Goal: Use online tool/utility: Utilize a website feature to perform a specific function

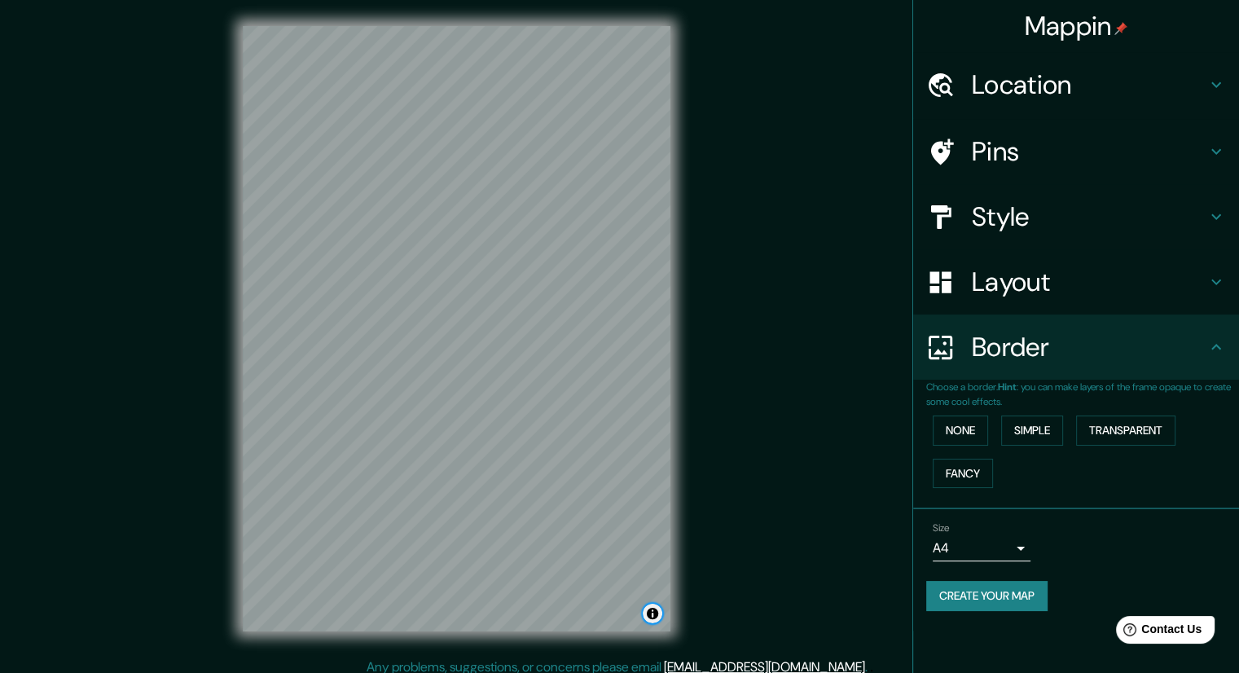
click at [649, 612] on button "Toggle attribution" at bounding box center [653, 614] width 20 height 20
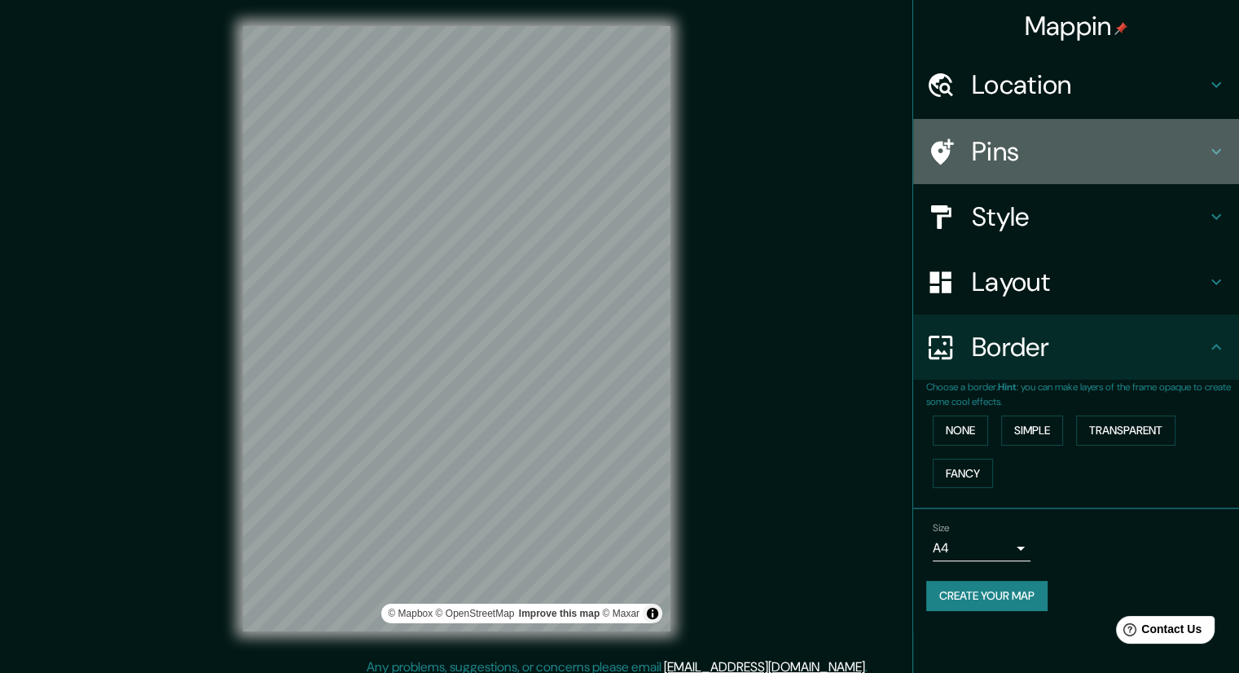
click at [1219, 144] on icon at bounding box center [1216, 152] width 20 height 20
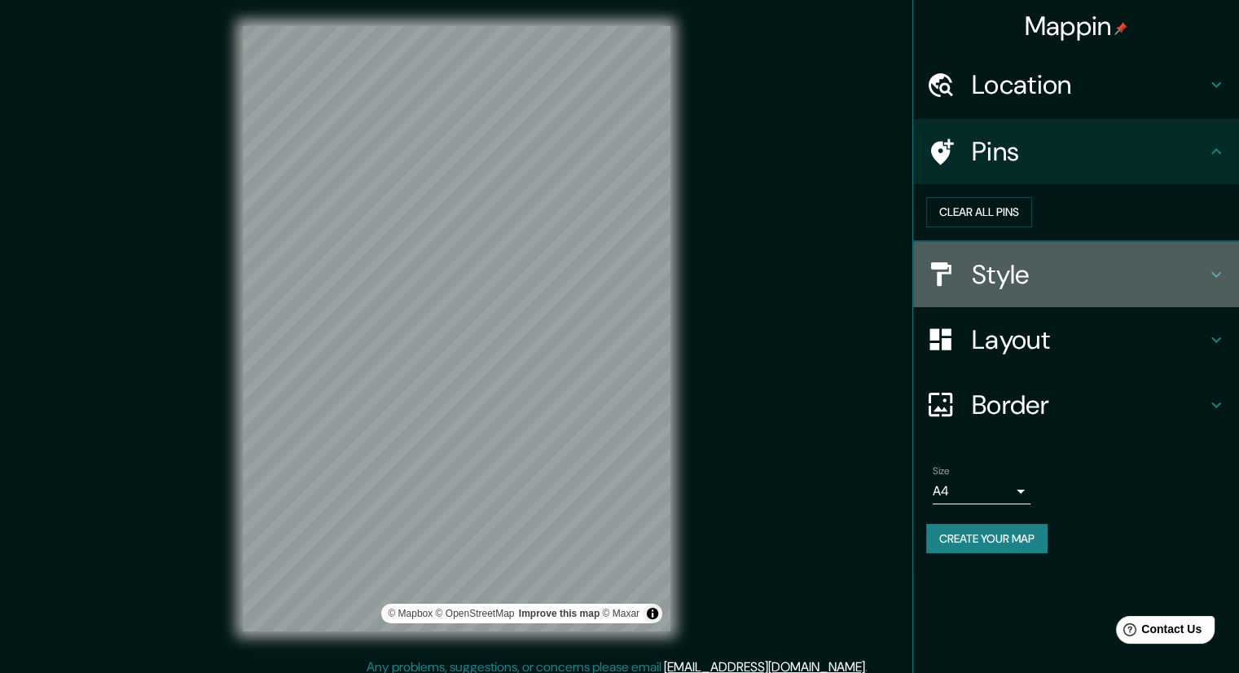
click at [1185, 291] on h4 "Style" at bounding box center [1089, 274] width 235 height 33
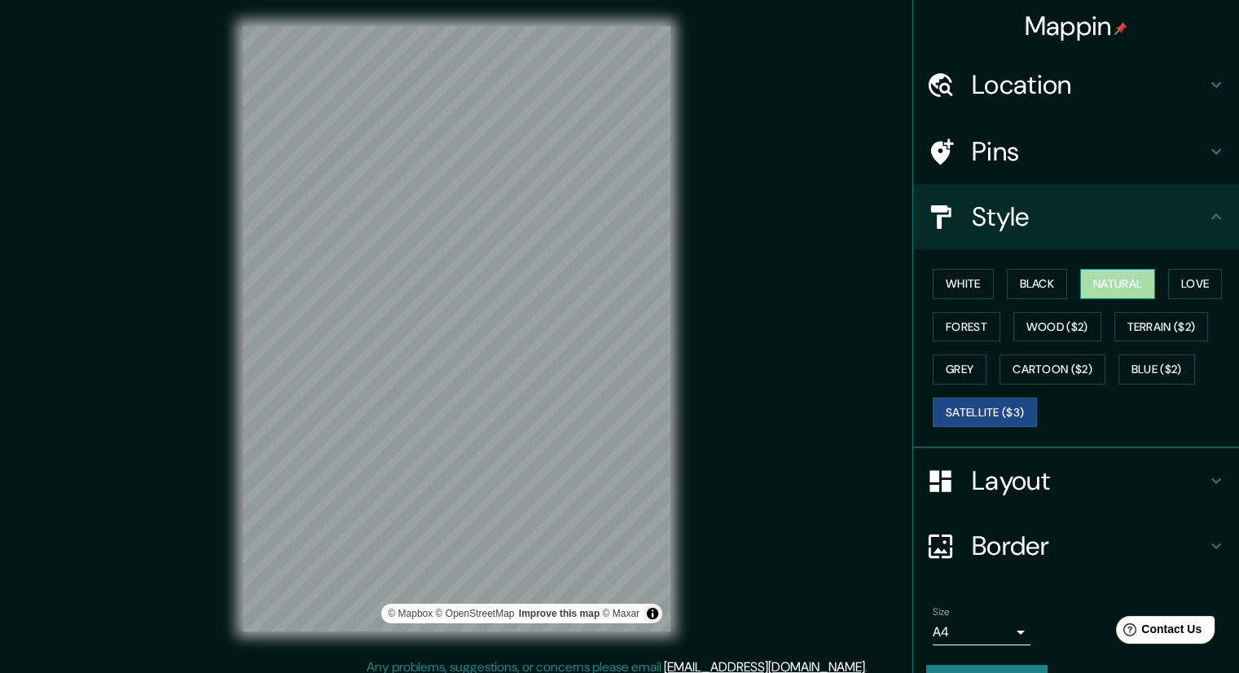
click at [1092, 283] on button "Natural" at bounding box center [1117, 284] width 75 height 30
click at [651, 613] on button "Toggle attribution" at bounding box center [653, 614] width 20 height 20
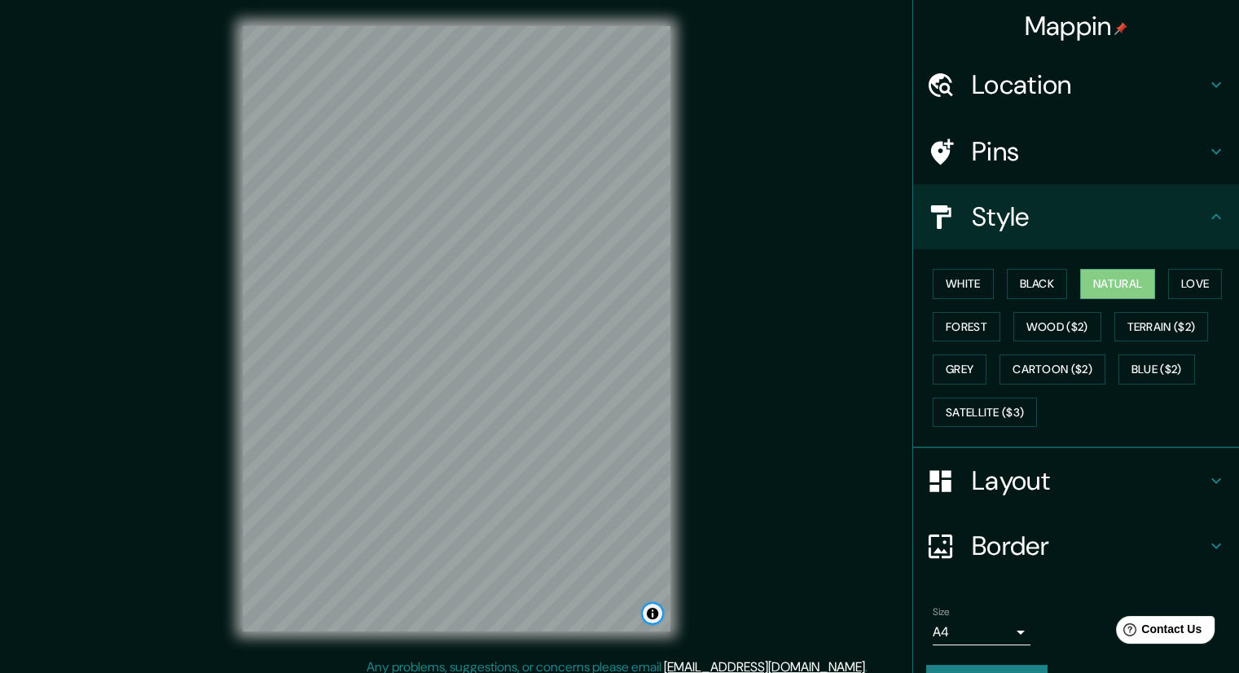
click at [651, 613] on button "Toggle attribution" at bounding box center [653, 614] width 20 height 20
click at [648, 570] on div "© Mapbox © OpenStreetMap Improve this map" at bounding box center [457, 328] width 428 height 605
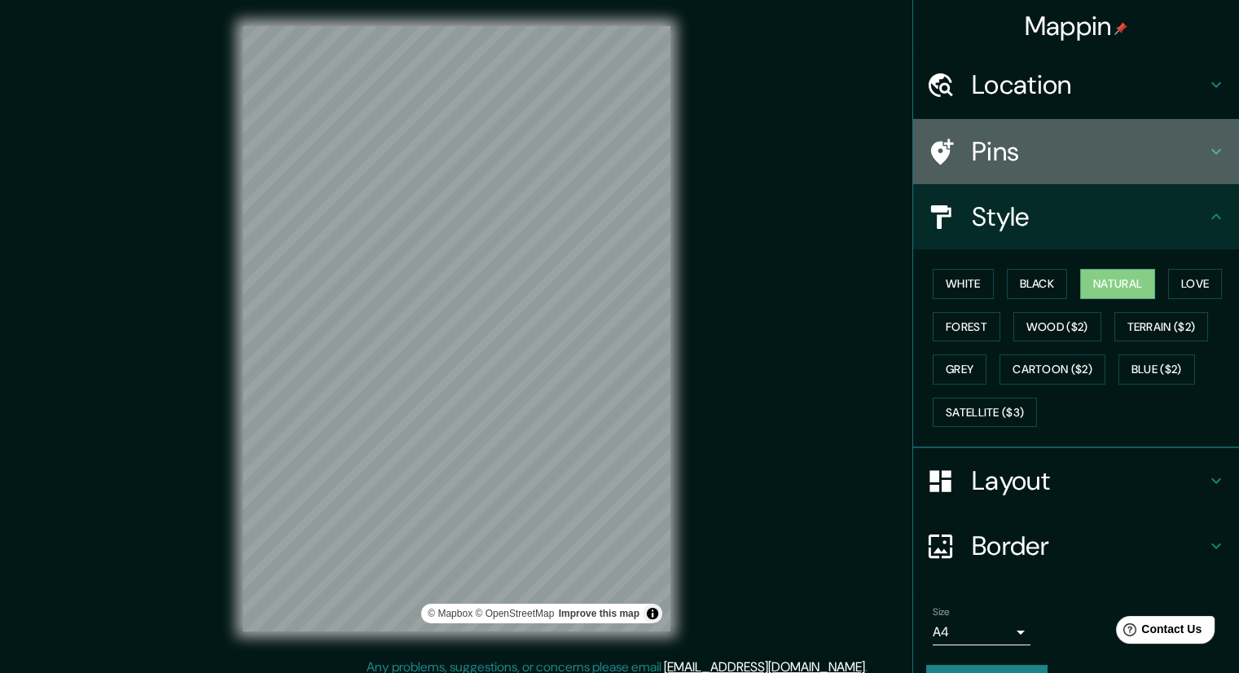
click at [1207, 140] on div "Pins" at bounding box center [1076, 151] width 326 height 65
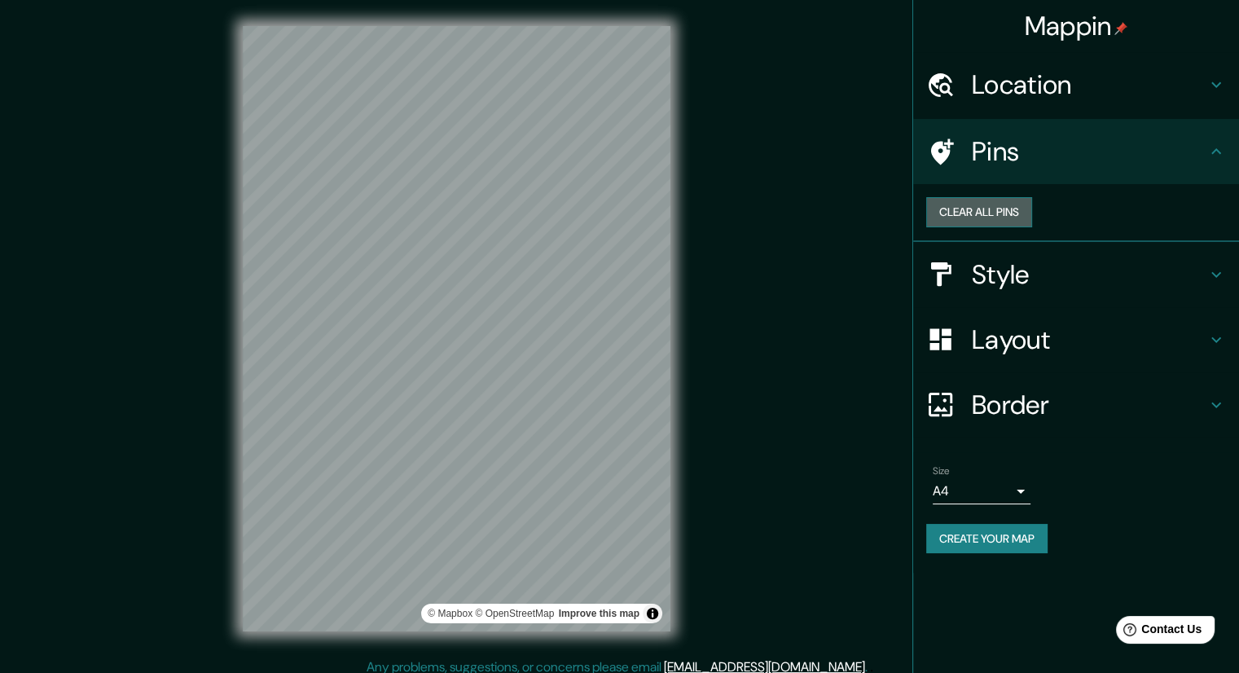
click at [1032, 216] on button "Clear all pins" at bounding box center [979, 212] width 106 height 30
click at [1032, 227] on button "Clear all pins" at bounding box center [979, 212] width 106 height 30
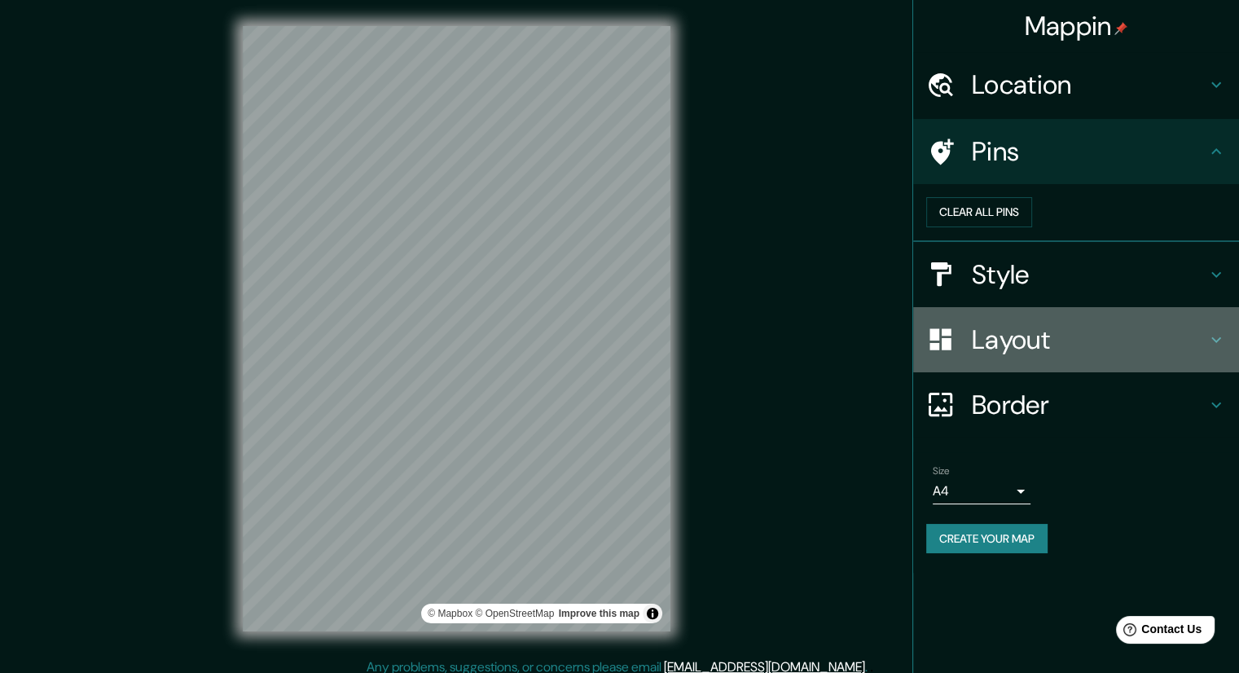
click at [1075, 356] on h4 "Layout" at bounding box center [1089, 339] width 235 height 33
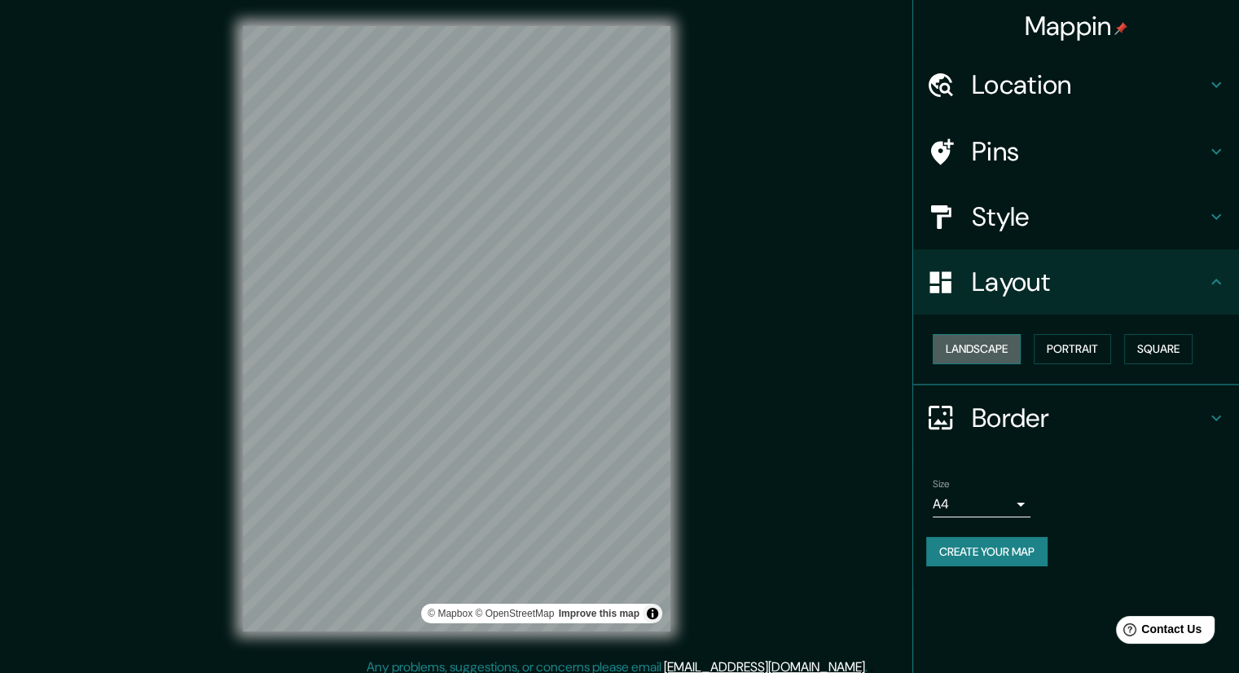
click at [983, 355] on button "Landscape" at bounding box center [977, 349] width 88 height 30
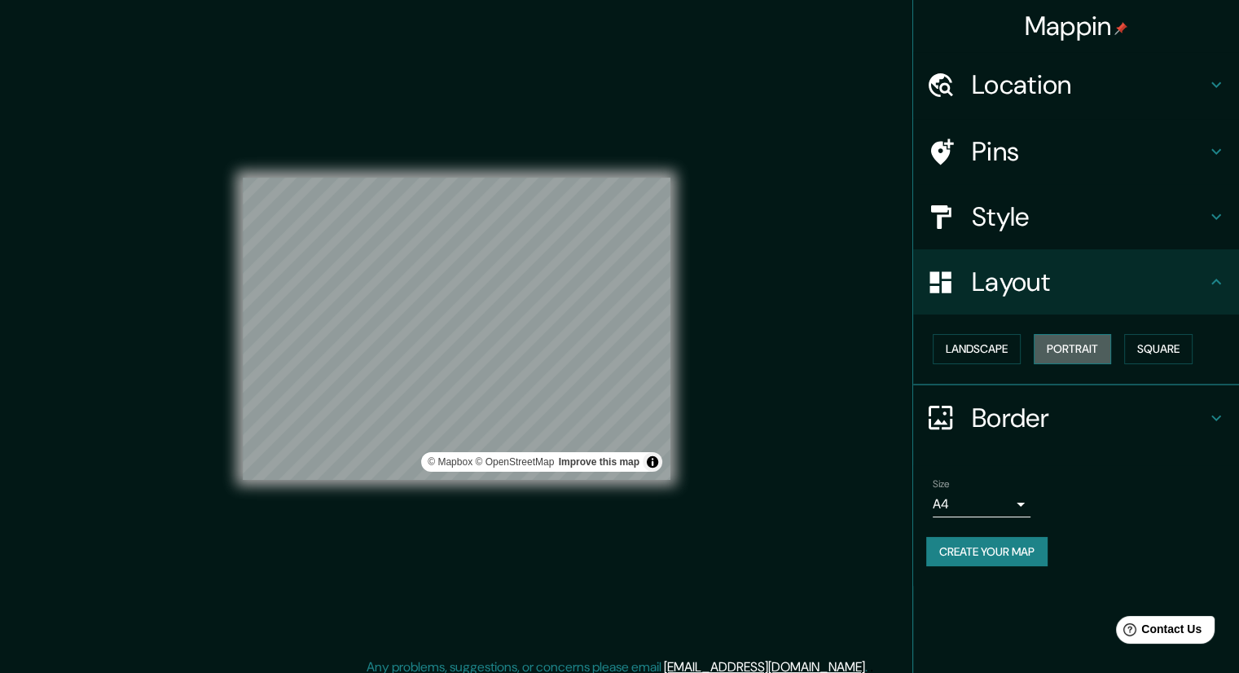
click at [1065, 356] on button "Portrait" at bounding box center [1072, 349] width 77 height 30
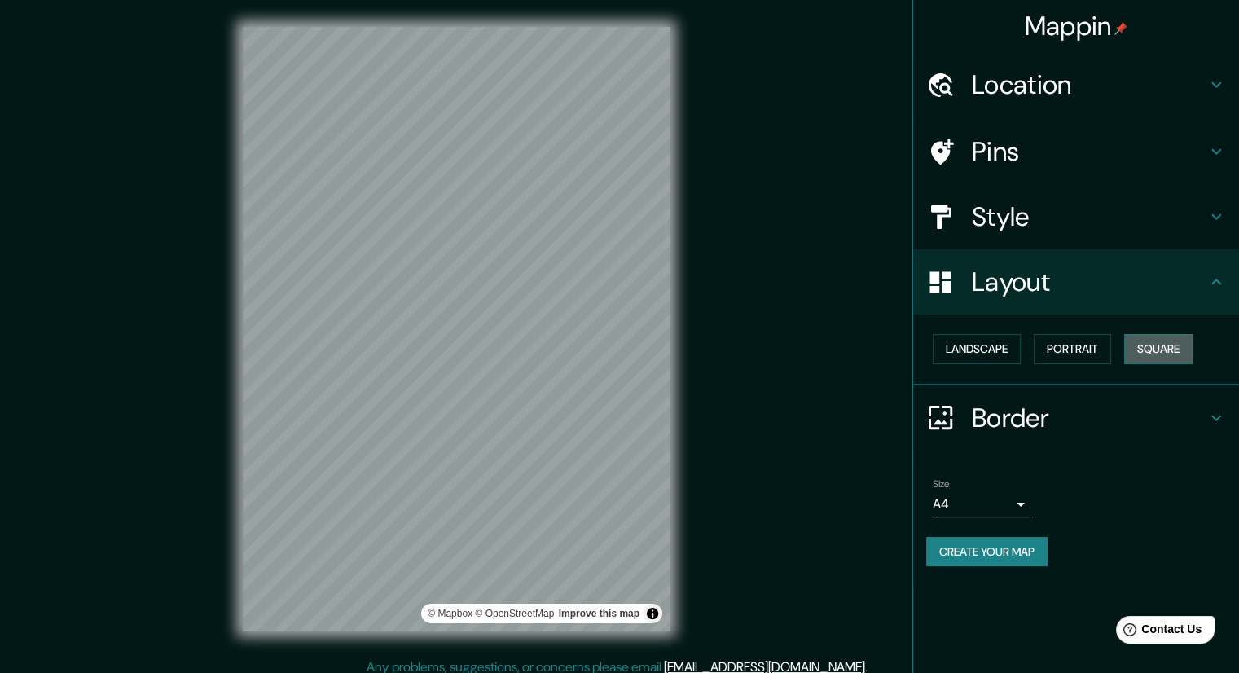
click at [1162, 349] on button "Square" at bounding box center [1158, 349] width 68 height 30
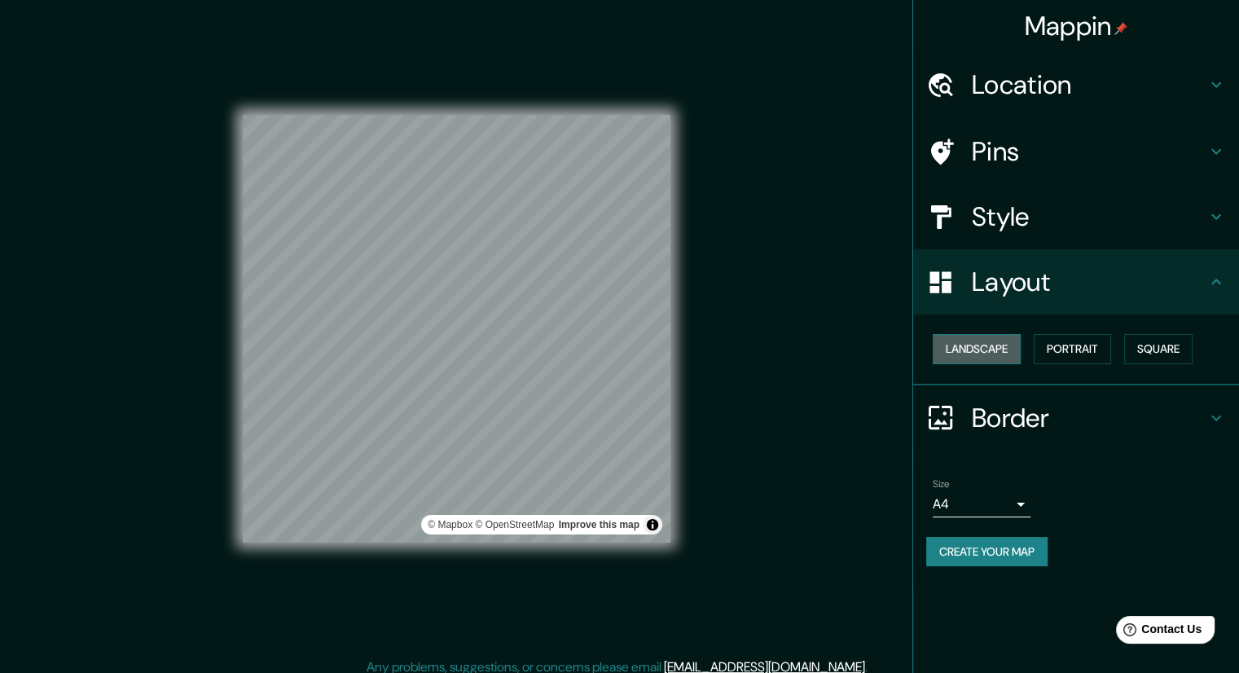
click at [977, 342] on button "Landscape" at bounding box center [977, 349] width 88 height 30
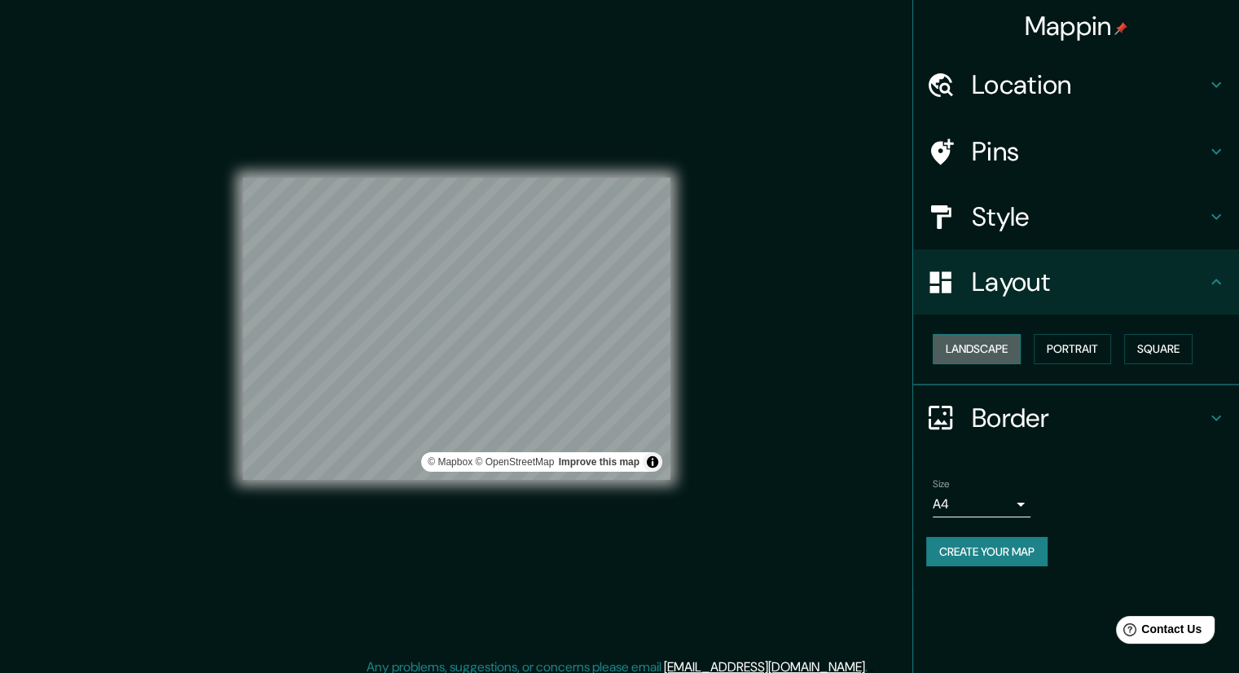
click at [977, 342] on button "Landscape" at bounding box center [977, 349] width 88 height 30
click at [1073, 344] on button "Portrait" at bounding box center [1072, 349] width 77 height 30
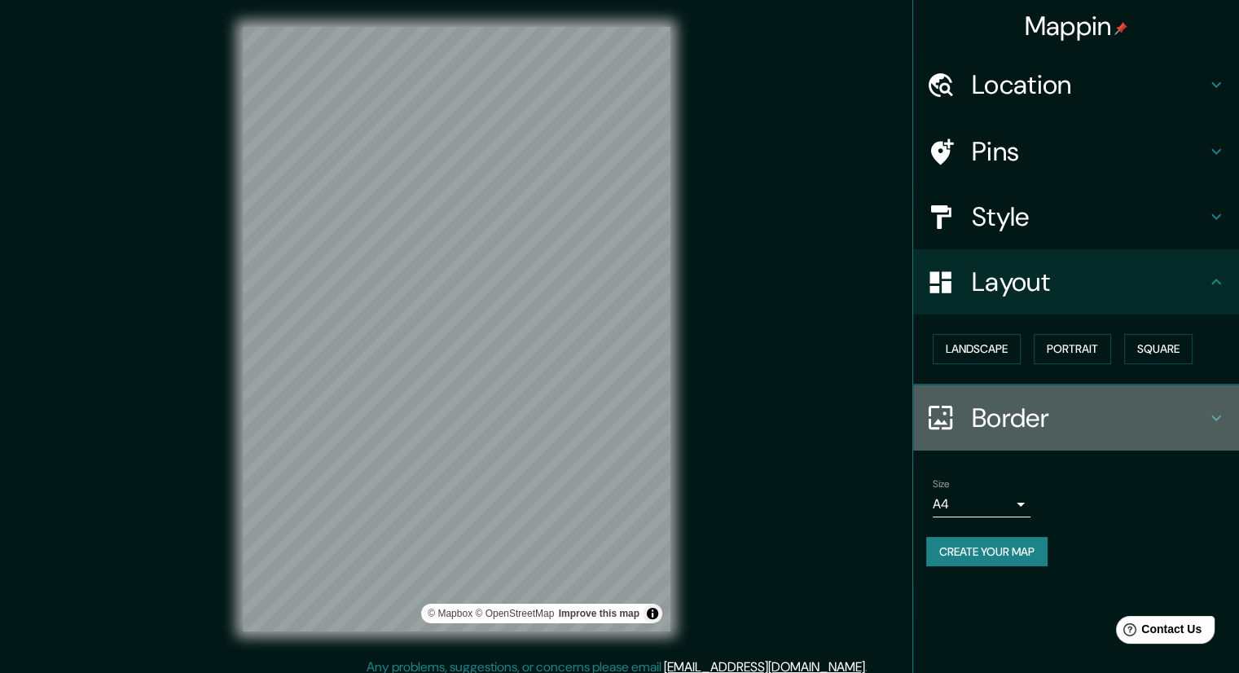
click at [1201, 415] on h4 "Border" at bounding box center [1089, 418] width 235 height 33
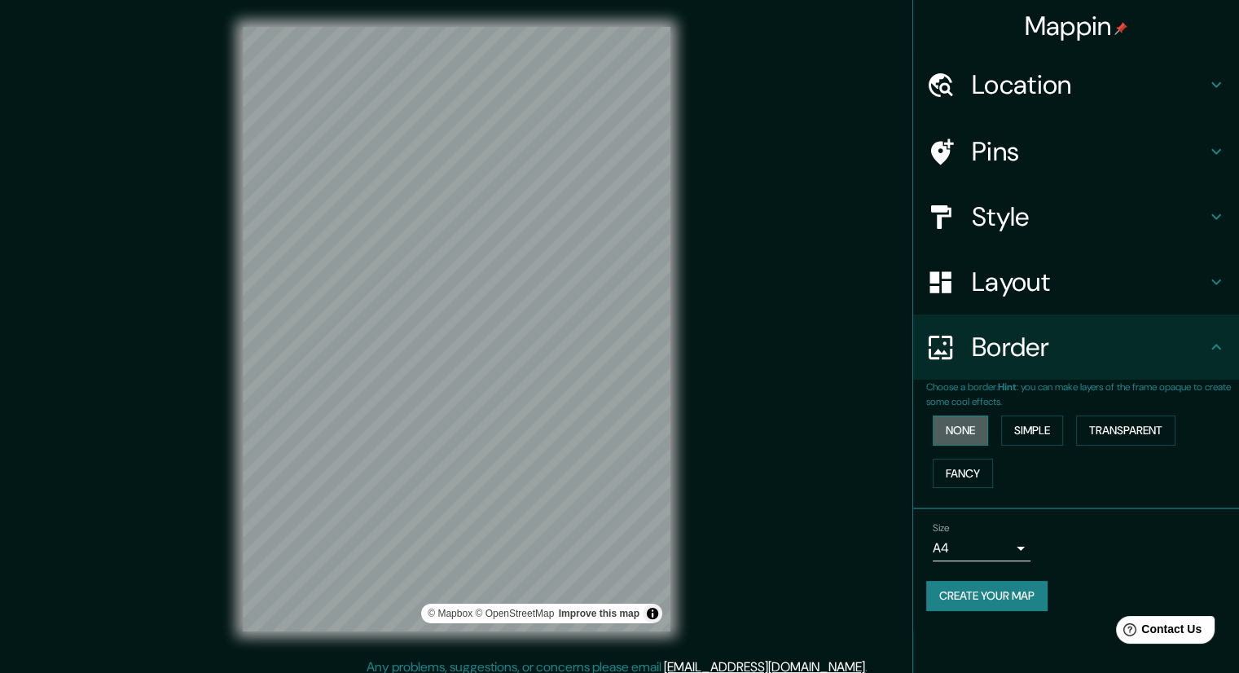
click at [958, 434] on button "None" at bounding box center [960, 430] width 55 height 30
click at [1030, 428] on button "Simple" at bounding box center [1032, 430] width 62 height 30
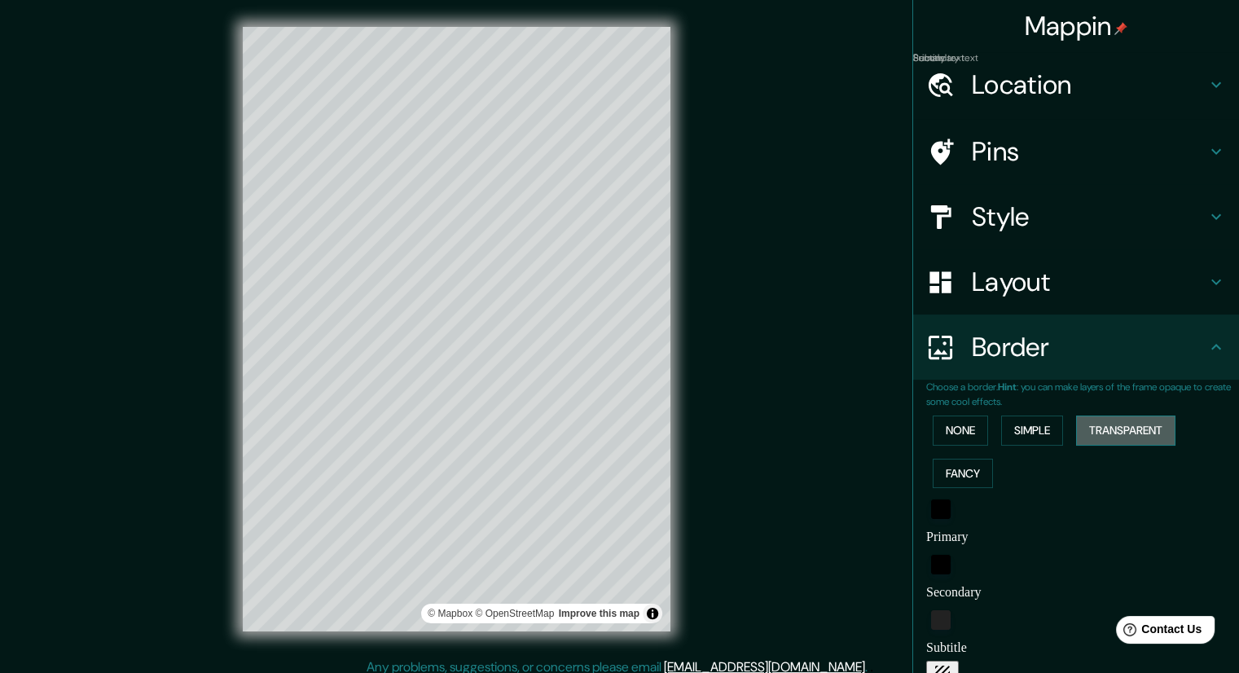
click at [1116, 428] on button "Transparent" at bounding box center [1125, 430] width 99 height 30
click at [938, 465] on button "Fancy" at bounding box center [963, 474] width 60 height 30
click at [939, 428] on button "None" at bounding box center [960, 430] width 55 height 30
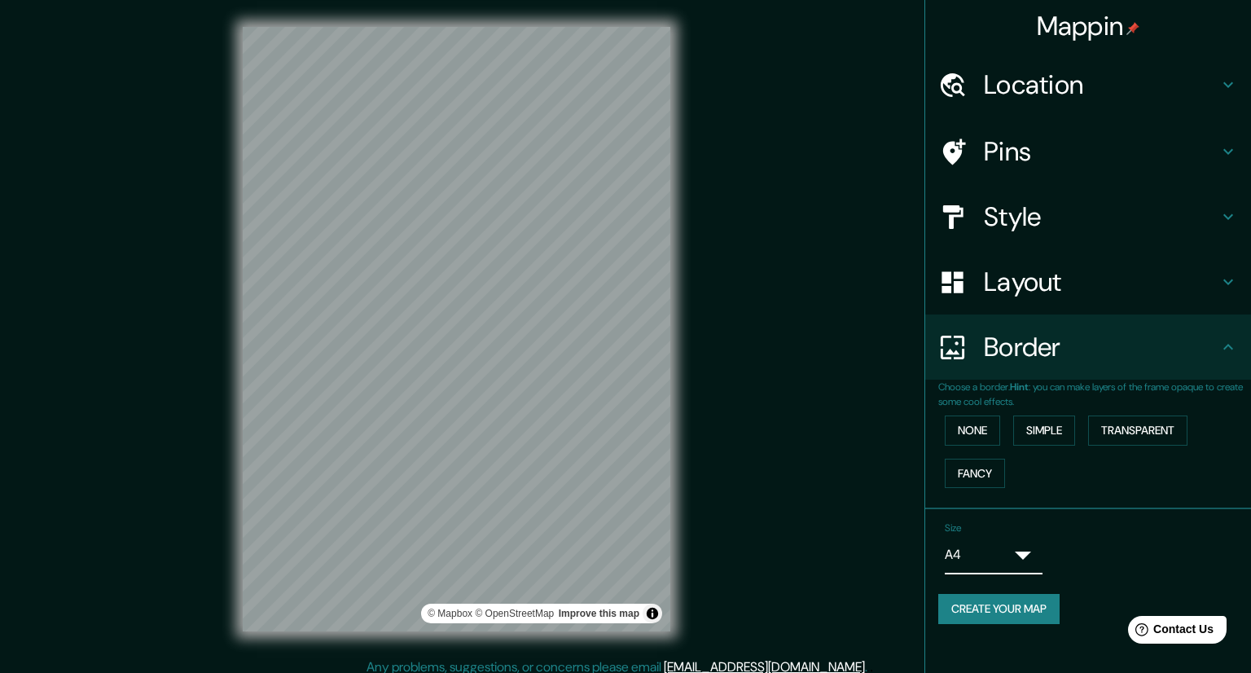
click at [1012, 546] on body "Mappin Location [GEOGRAPHIC_DATA], [PERSON_NAME][GEOGRAPHIC_DATA], [GEOGRAPHIC_…" at bounding box center [625, 336] width 1251 height 673
